Goal: Information Seeking & Learning: Learn about a topic

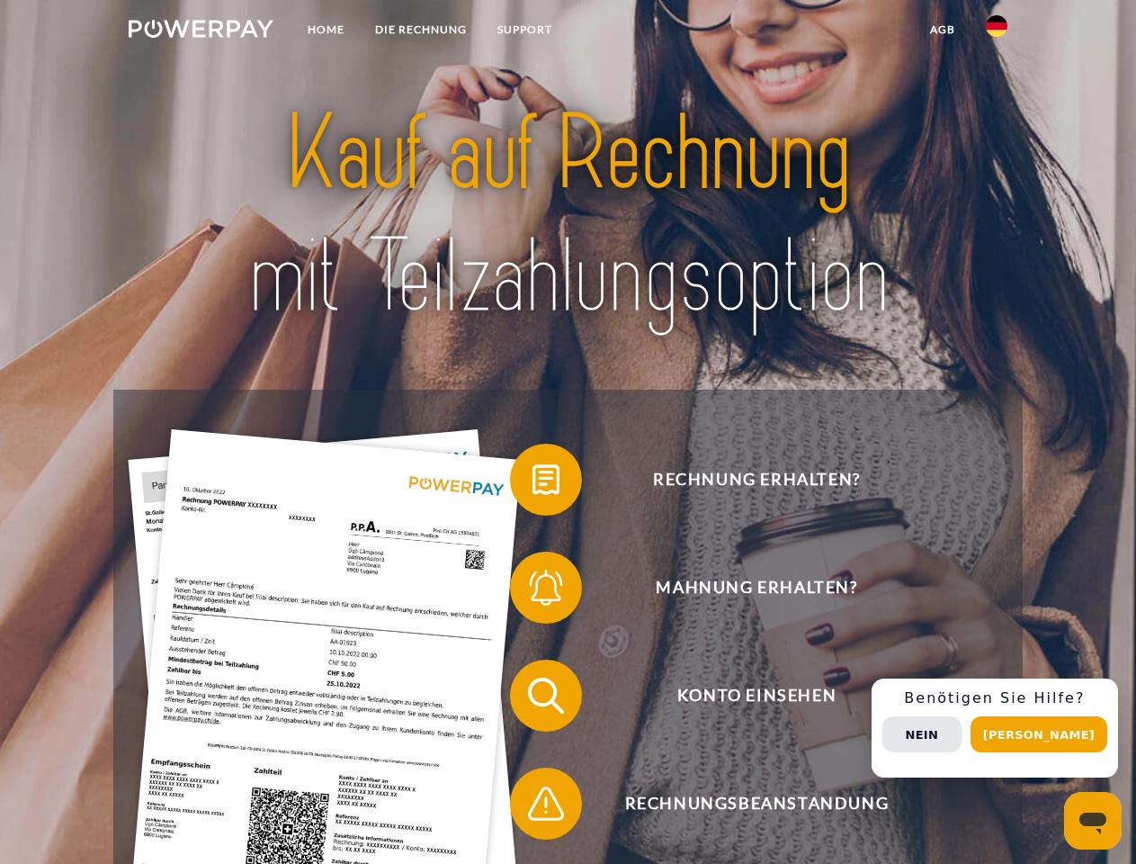
click at [201, 31] on img at bounding box center [201, 29] width 145 height 18
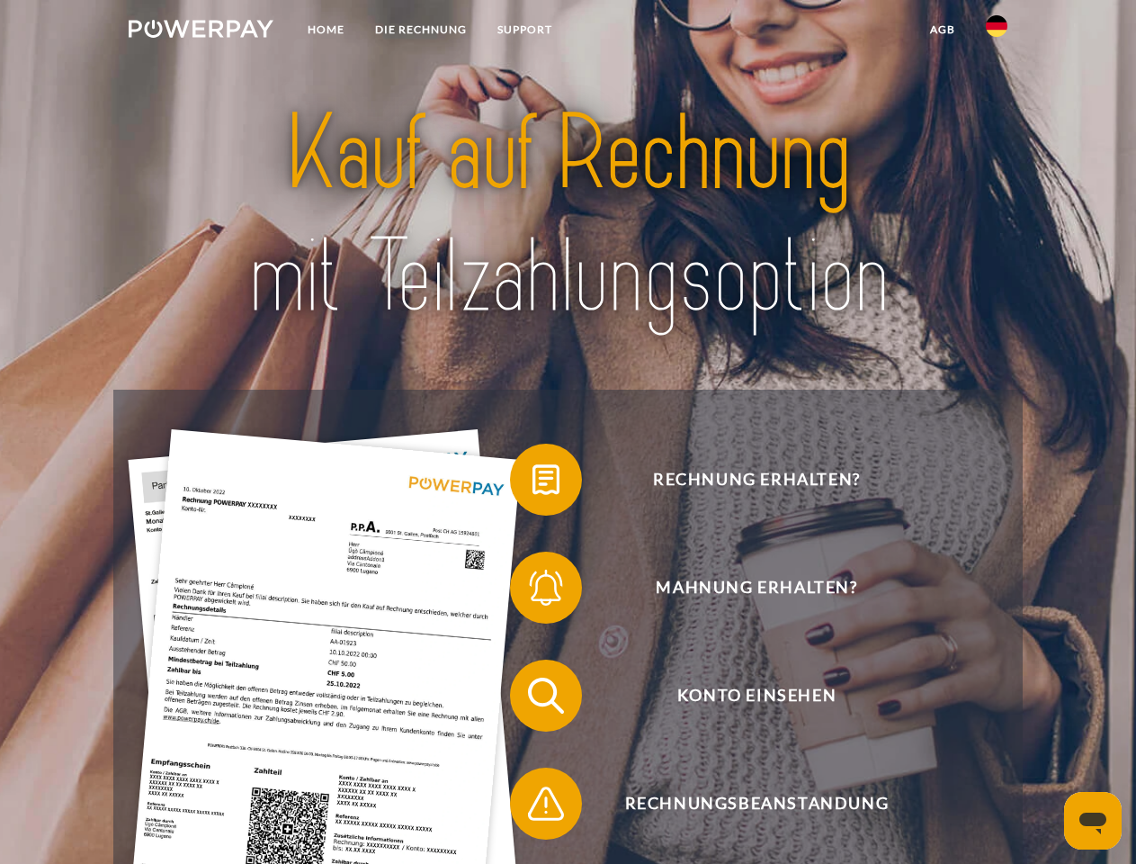
click at [997, 31] on img at bounding box center [997, 26] width 22 height 22
click at [942, 30] on link "agb" at bounding box center [943, 29] width 56 height 32
click at [533, 483] on span at bounding box center [519, 480] width 90 height 90
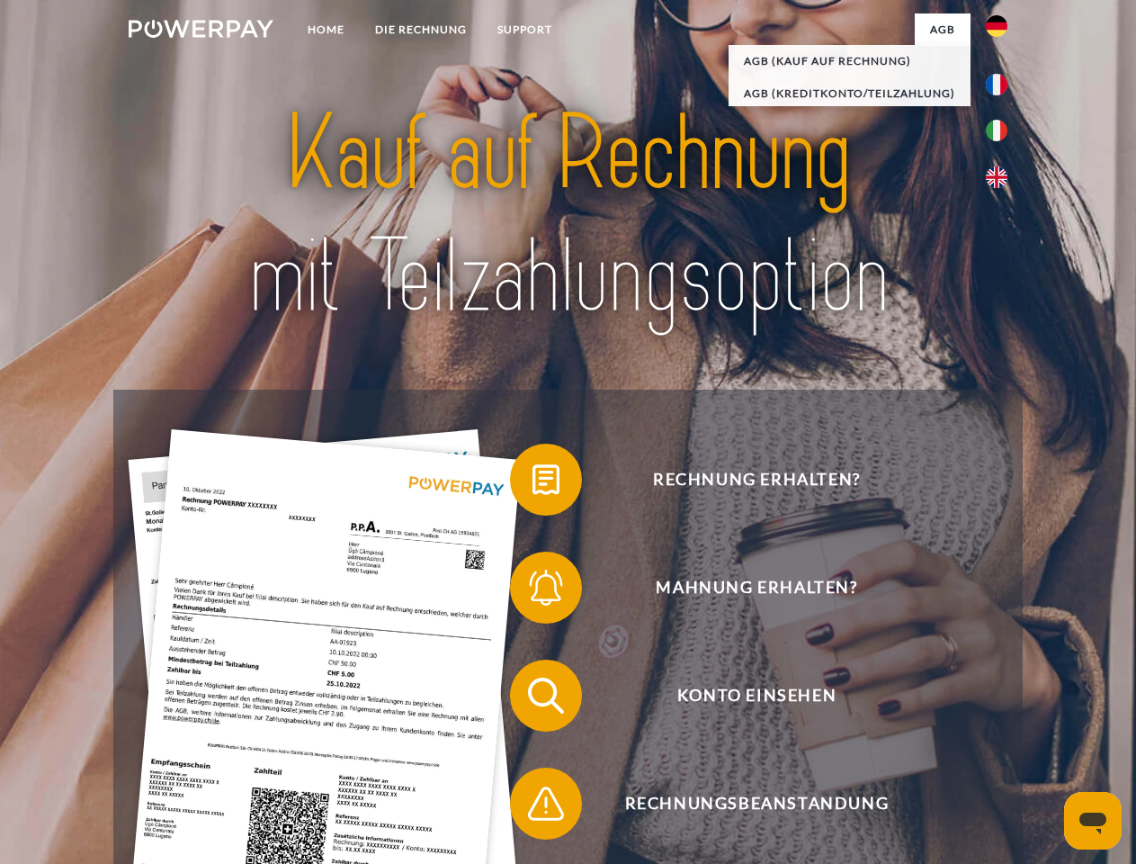
click at [533, 591] on span at bounding box center [519, 588] width 90 height 90
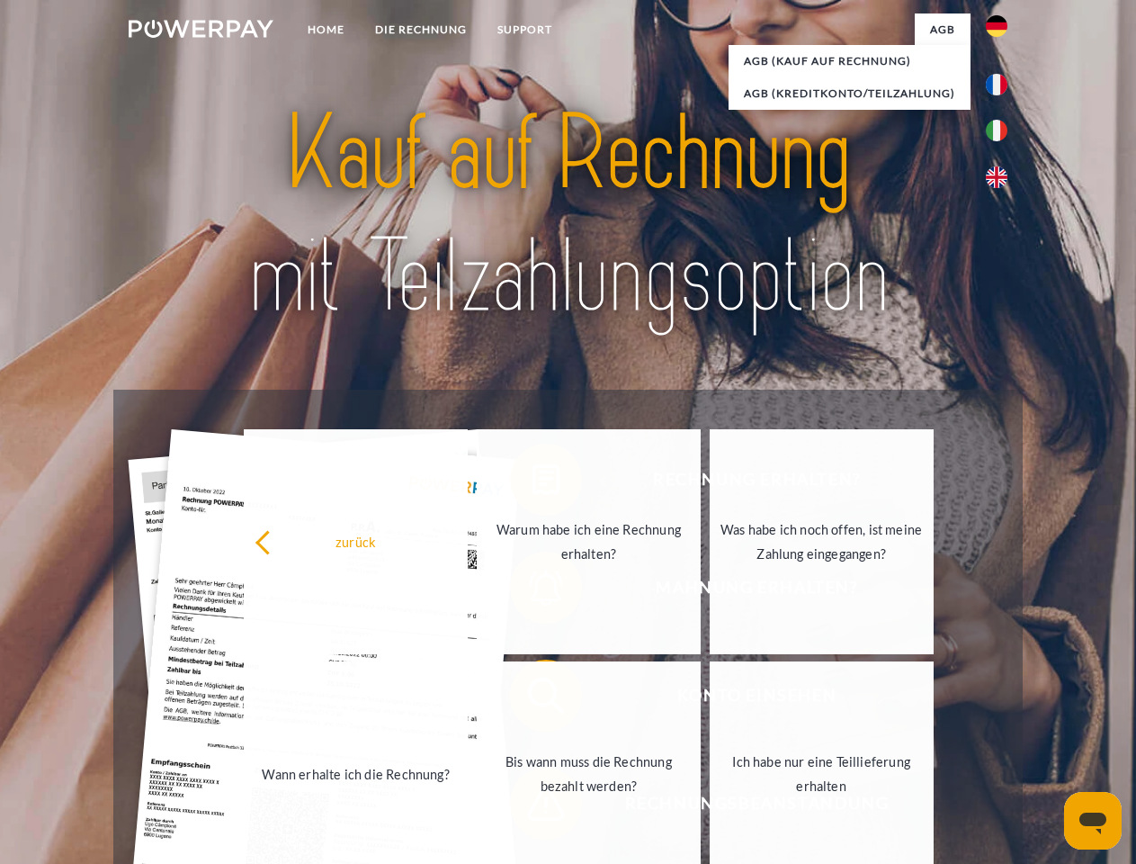
click at [533, 699] on link "Bis wann muss die Rechnung bezahlt werden?" at bounding box center [589, 773] width 224 height 225
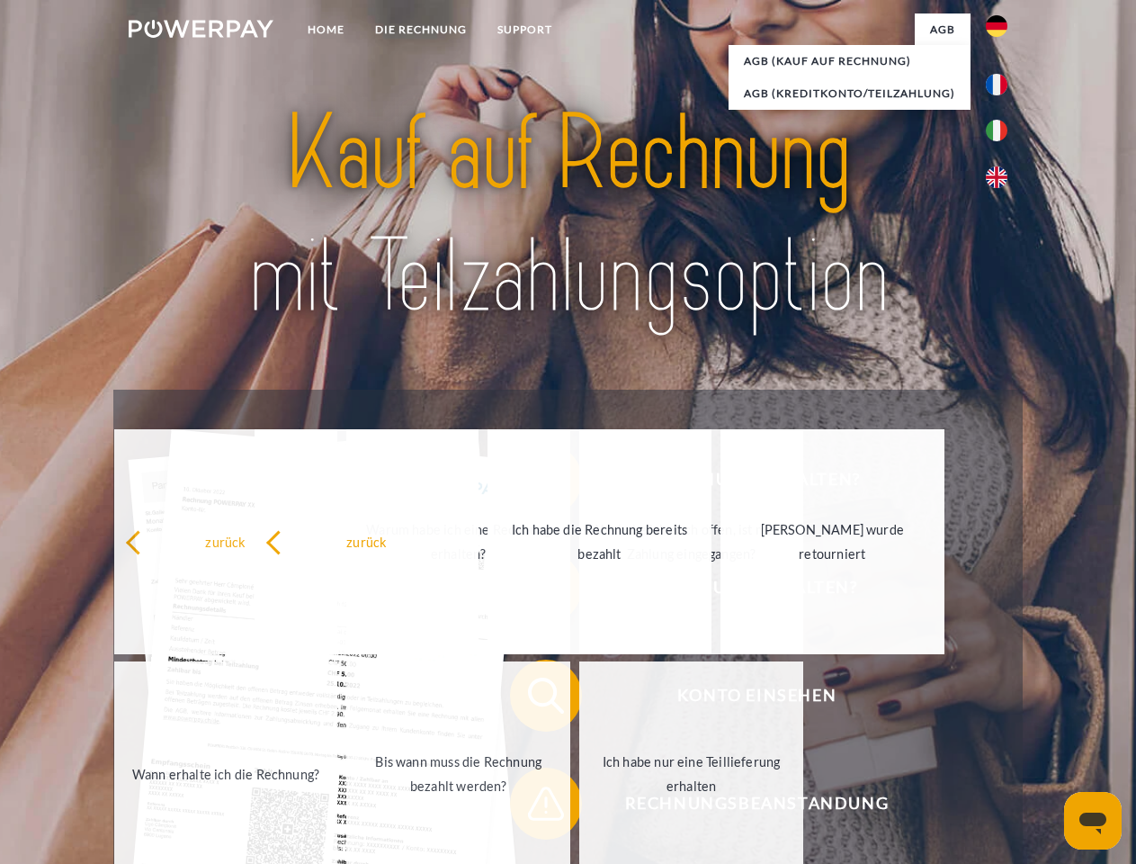
click at [533, 807] on span at bounding box center [519, 803] width 90 height 90
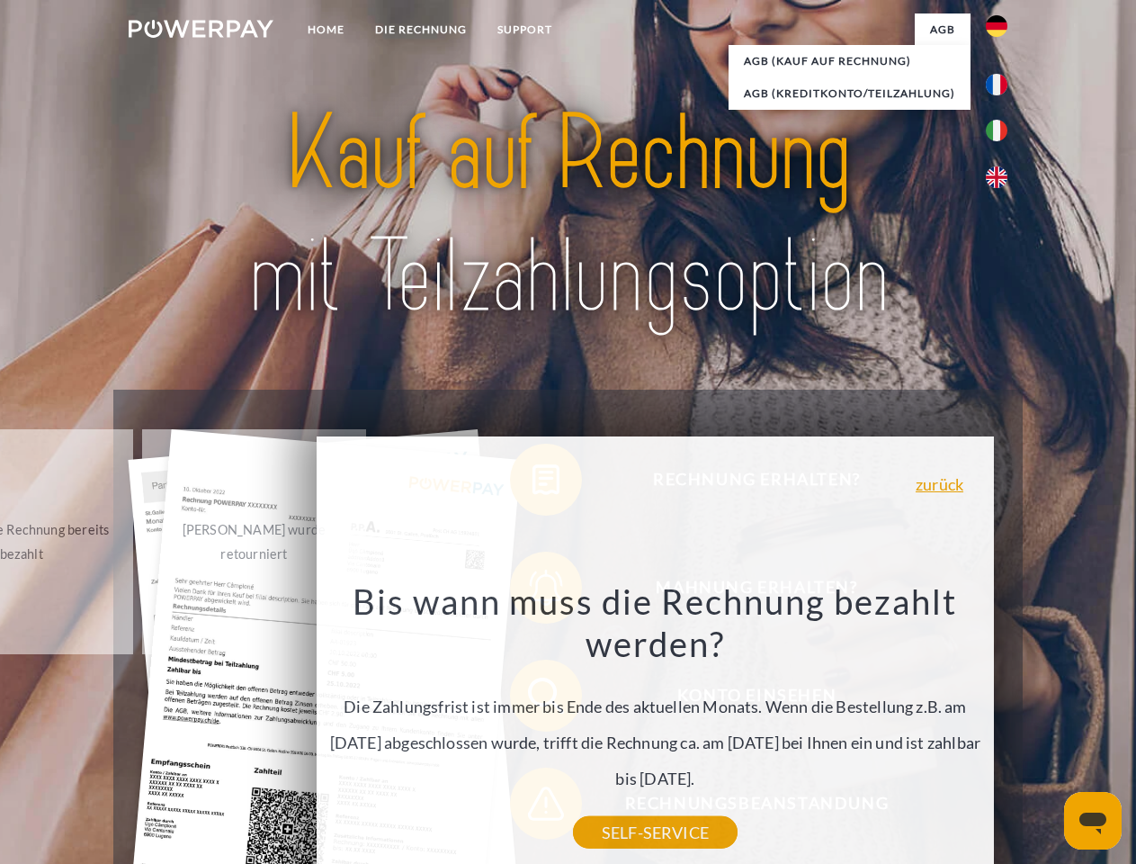
click at [1001, 728] on div "Rechnung erhalten? Mahnung erhalten? Konto einsehen" at bounding box center [567, 750] width 909 height 720
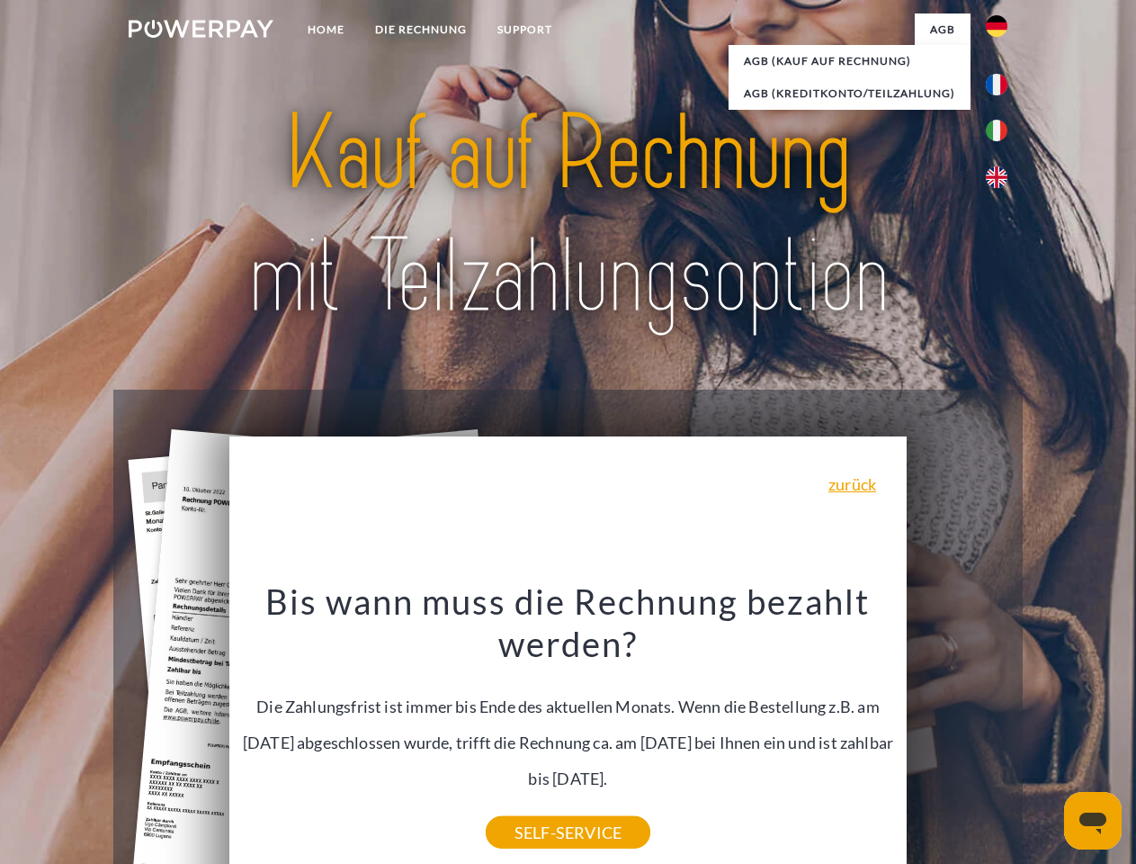
click at [957, 731] on span "Konto einsehen" at bounding box center [756, 695] width 441 height 72
click at [1045, 734] on header "Home DIE RECHNUNG SUPPORT" at bounding box center [568, 621] width 1136 height 1243
